Goal: Register for event/course

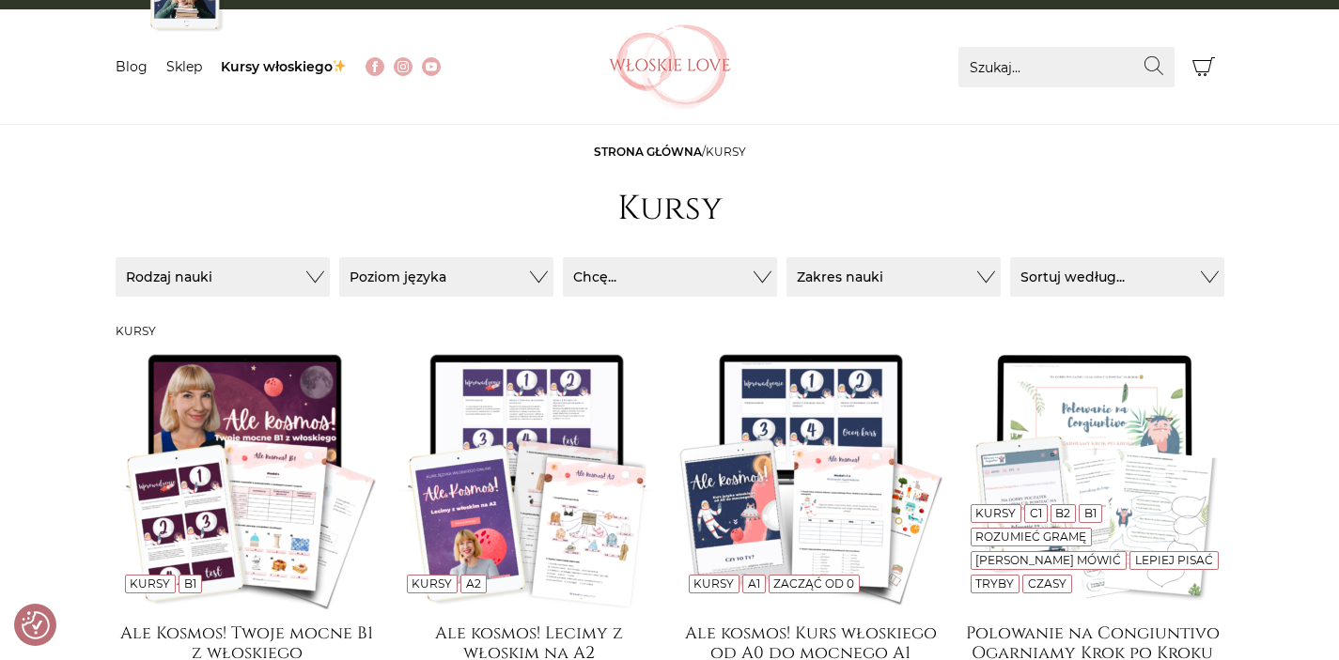
scroll to position [42, 0]
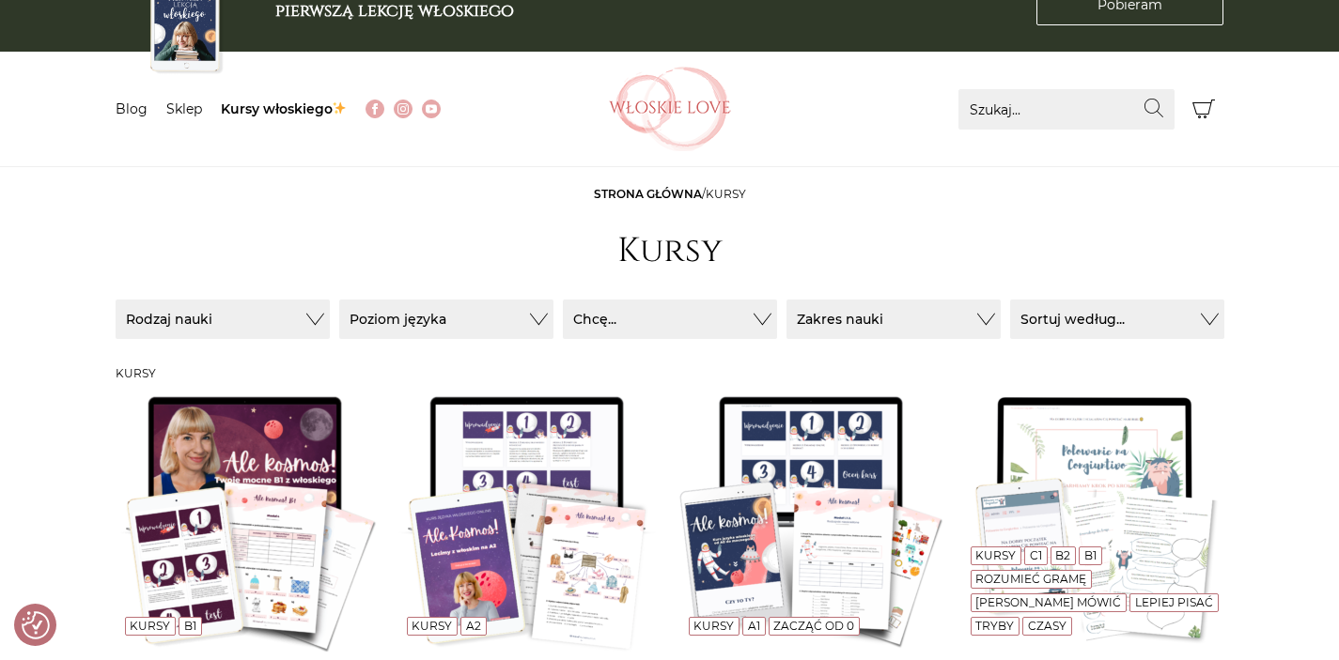
click at [223, 612] on img at bounding box center [247, 520] width 263 height 263
click at [311, 462] on img at bounding box center [247, 520] width 263 height 263
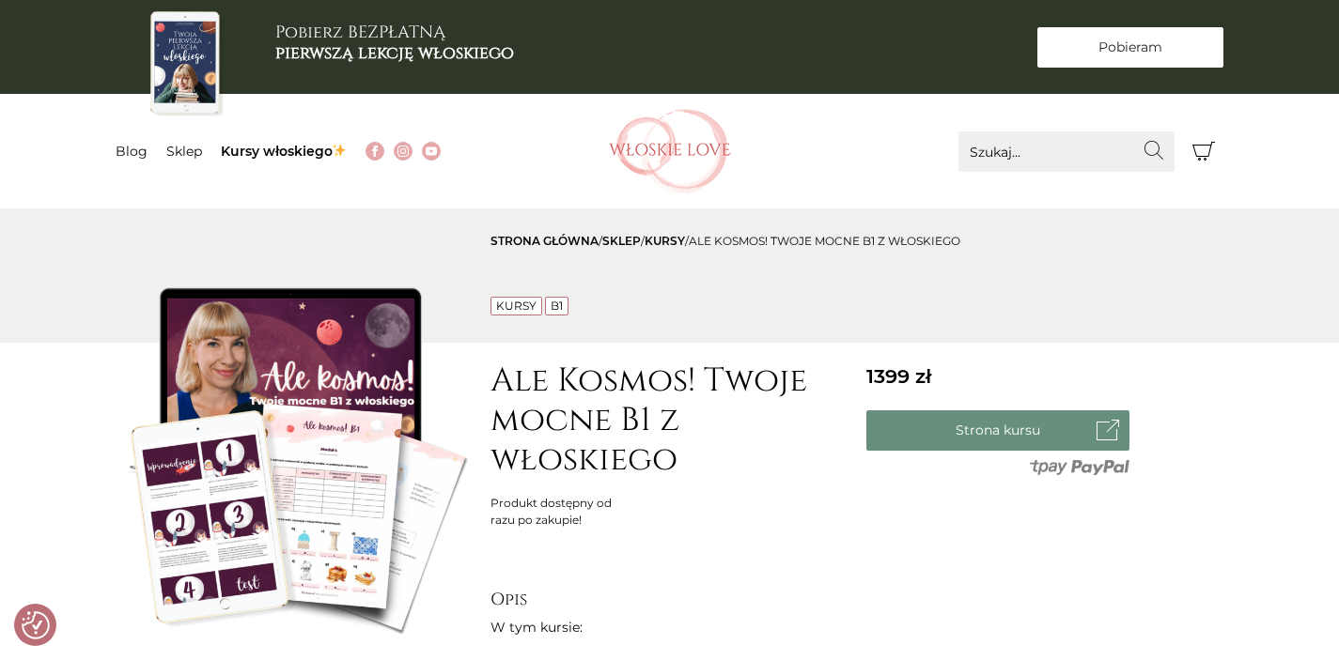
click at [1153, 56] on span "Pobieram" at bounding box center [1130, 48] width 64 height 20
click at [119, 152] on link "Blog" at bounding box center [132, 151] width 32 height 17
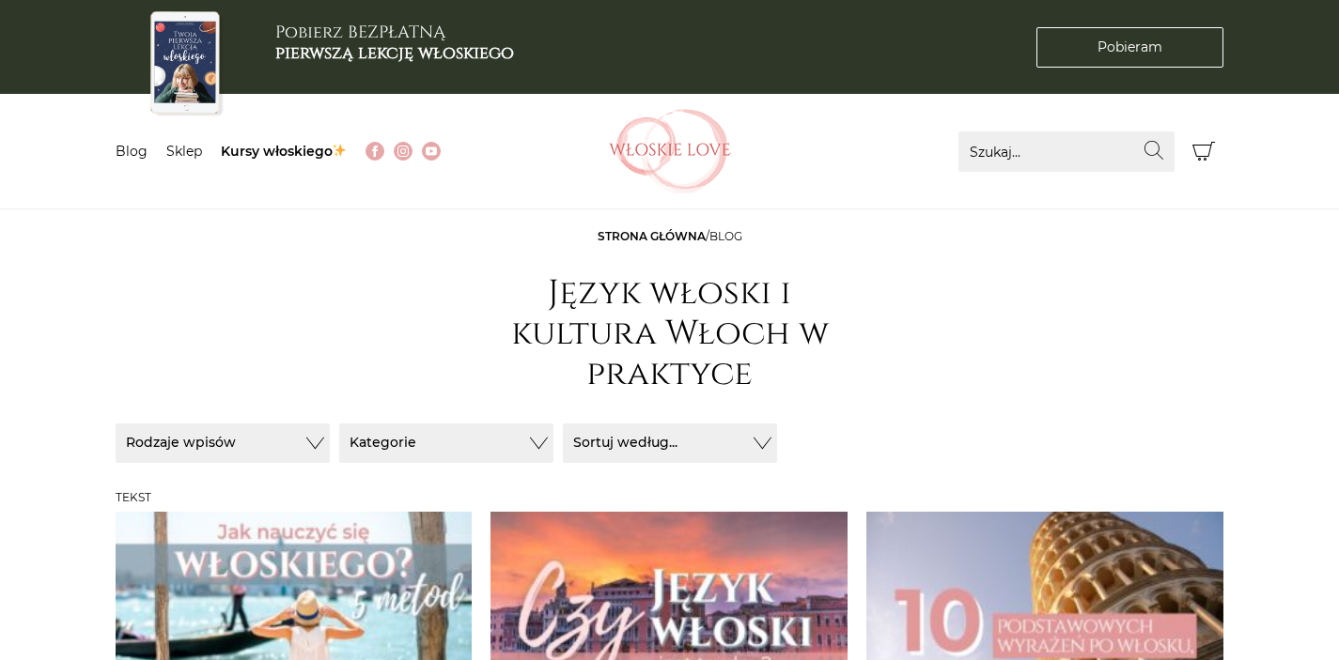
scroll to position [0, -9393]
click at [250, 157] on link "Kursy włoskiego" at bounding box center [284, 151] width 127 height 17
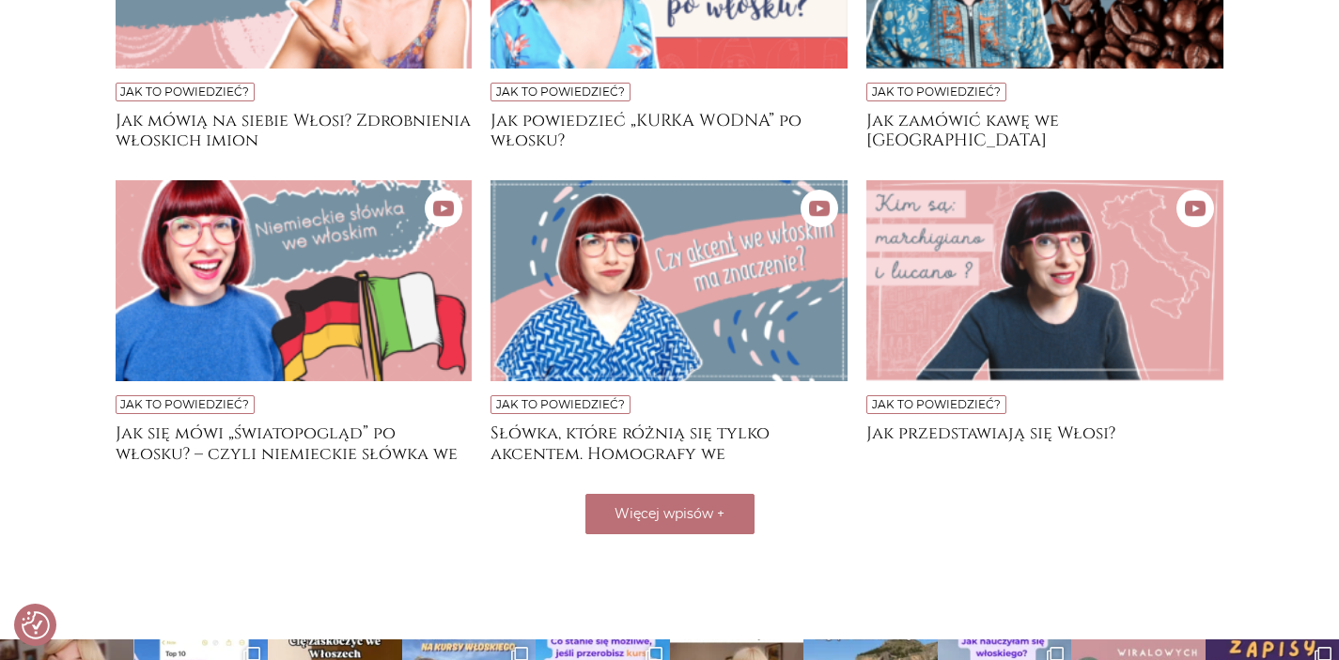
scroll to position [1605, 0]
